Goal: Book appointment/travel/reservation

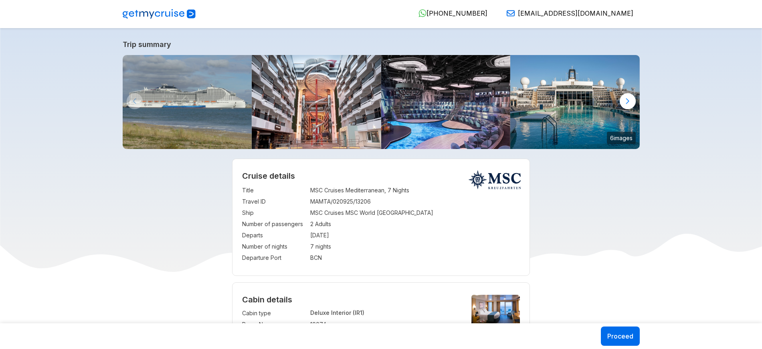
select select "**"
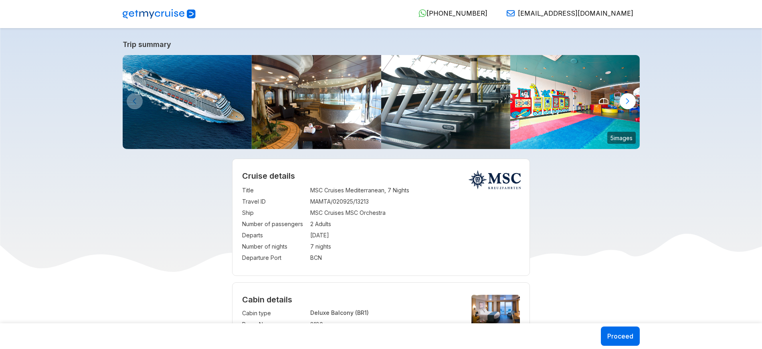
select select "**"
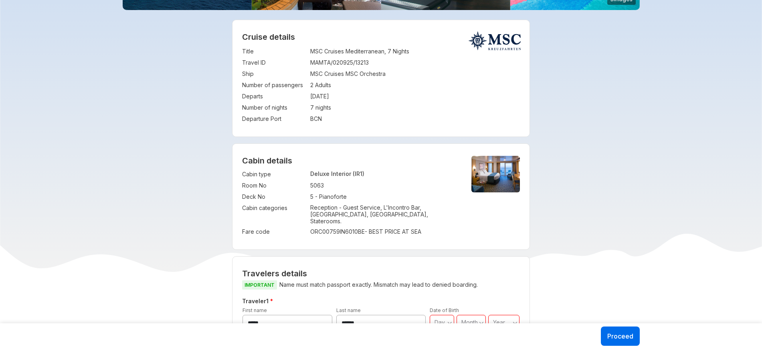
scroll to position [136, 0]
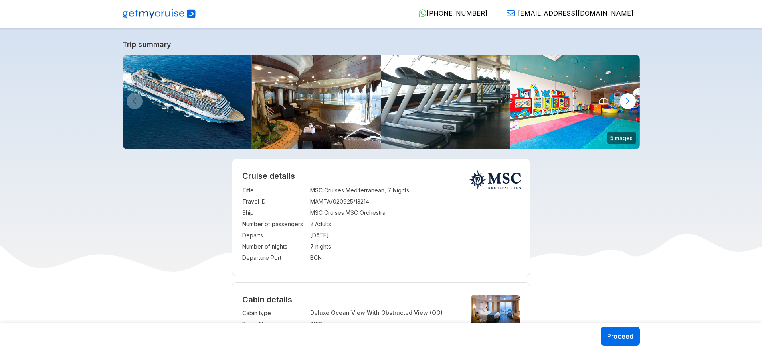
select select "**"
